Goal: Use online tool/utility

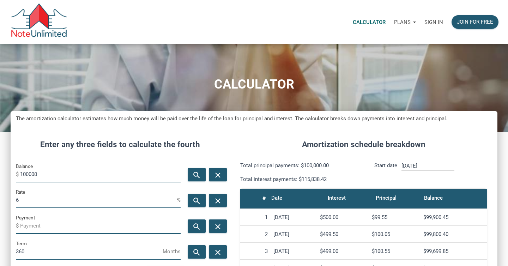
scroll to position [340, 487]
drag, startPoint x: 449, startPoint y: 24, endPoint x: 443, endPoint y: 24, distance: 6.4
click at [449, 24] on div "Join for free" at bounding box center [474, 22] width 55 height 22
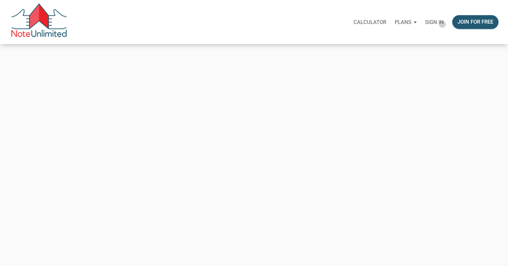
click at [442, 24] on p "Sign in" at bounding box center [434, 22] width 19 height 6
type input "[EMAIL_ADDRESS][DOMAIN_NAME]"
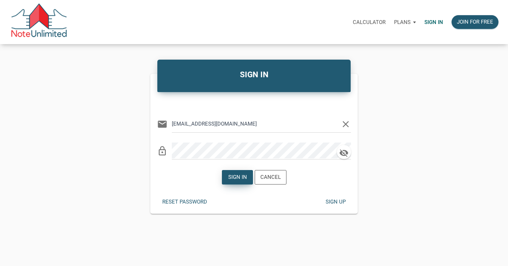
click at [239, 176] on div "Sign in" at bounding box center [237, 177] width 19 height 8
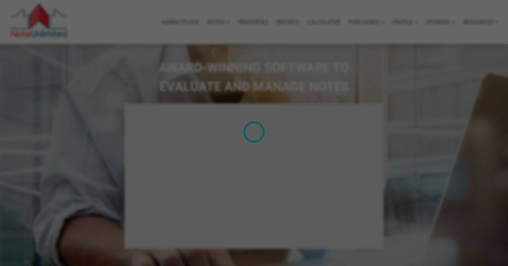
select select
type input "Introduction to new features"
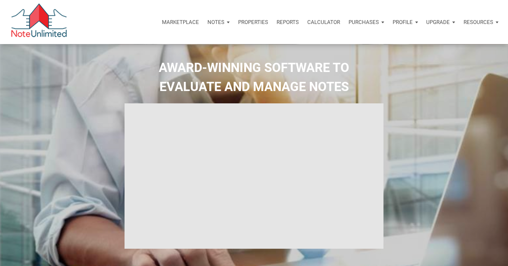
select select
click at [315, 23] on p "Calculator" at bounding box center [323, 22] width 33 height 6
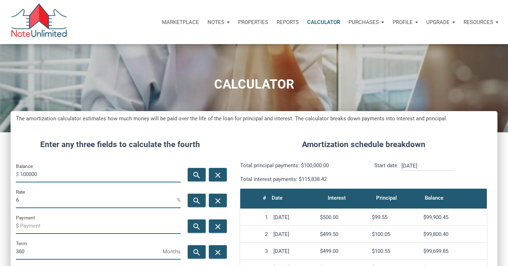
scroll to position [36, 0]
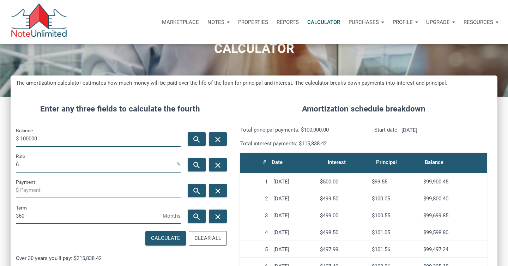
click at [60, 145] on input "100000" at bounding box center [100, 139] width 161 height 16
click at [63, 141] on input "100000" at bounding box center [100, 139] width 161 height 16
click at [62, 141] on input "100000" at bounding box center [100, 139] width 161 height 16
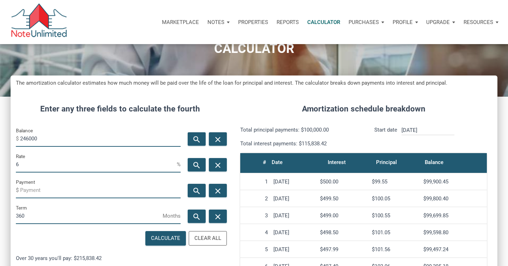
type input "246000"
click at [24, 164] on input "6" at bounding box center [96, 165] width 161 height 16
type input "4.5"
click at [56, 191] on input "Payment" at bounding box center [100, 190] width 161 height 16
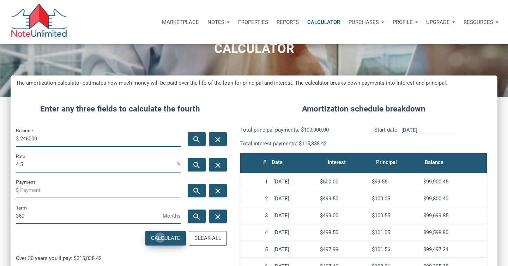
click at [161, 237] on div "Calculate" at bounding box center [165, 238] width 29 height 8
type input "-1246.45"
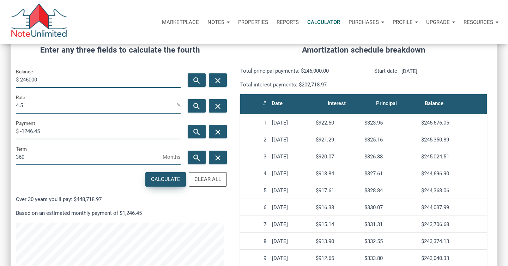
scroll to position [0, 0]
